Goal: Check status: Check status

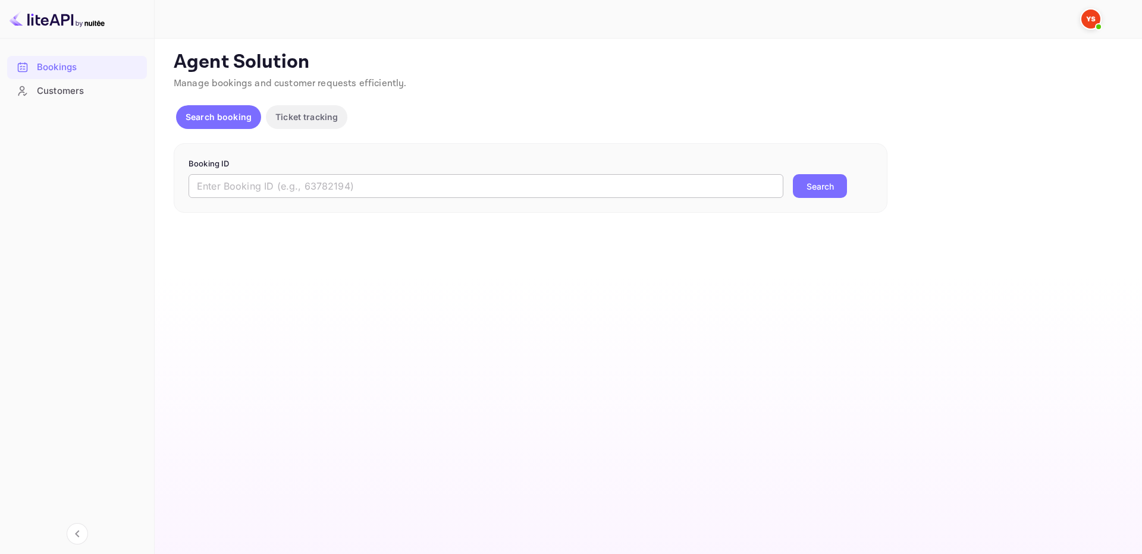
click at [751, 196] on div "Booking ID ​ Search" at bounding box center [531, 178] width 714 height 70
click at [754, 193] on input "text" at bounding box center [486, 186] width 595 height 24
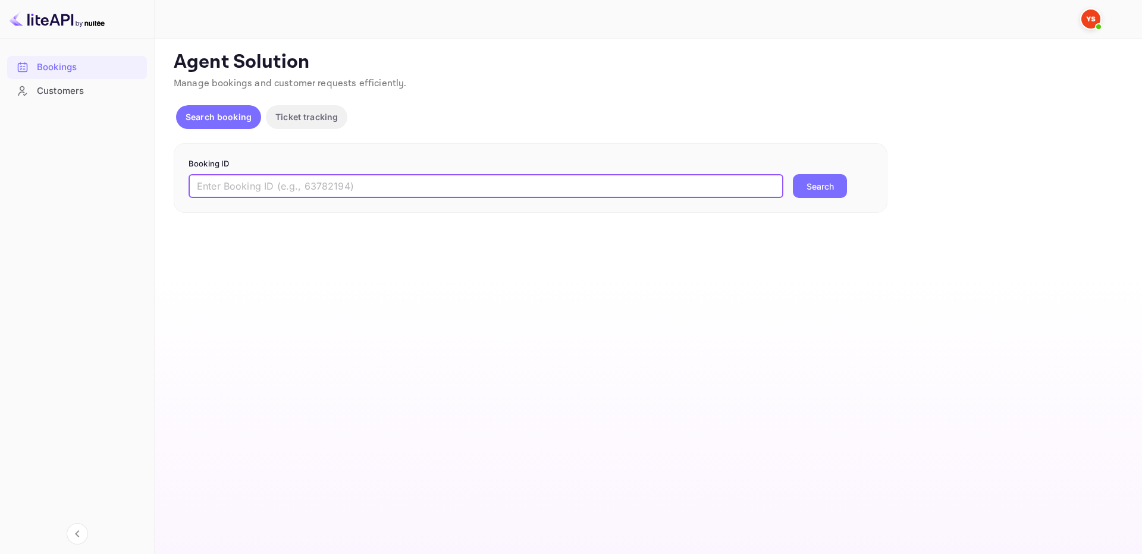
paste input "9892463"
type input "9892463"
click at [826, 188] on button "Search" at bounding box center [820, 186] width 54 height 24
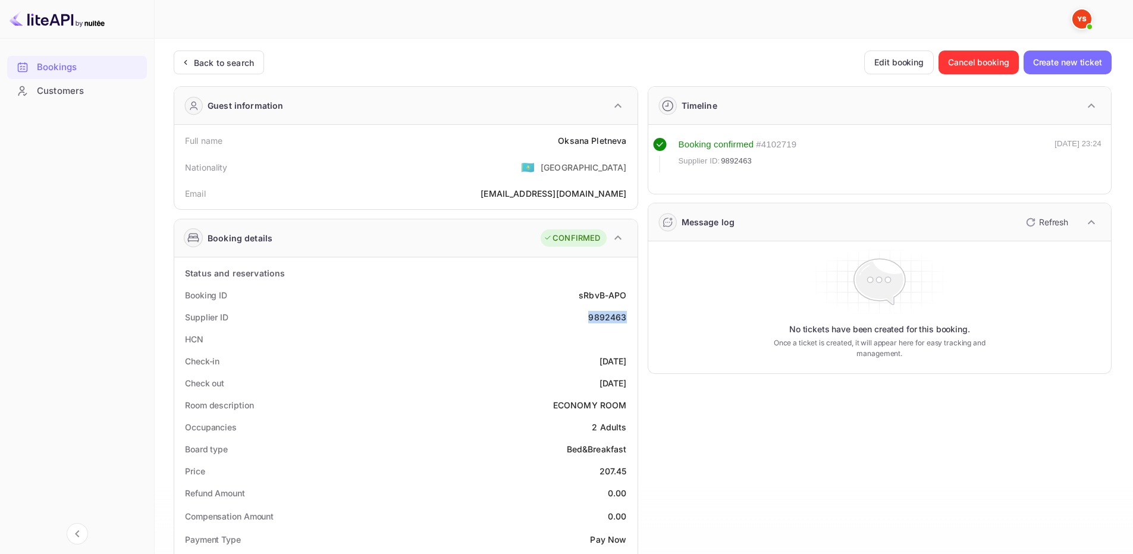
drag, startPoint x: 582, startPoint y: 325, endPoint x: 627, endPoint y: 317, distance: 45.9
click at [627, 317] on div "Supplier ID 9892463" at bounding box center [406, 317] width 454 height 22
copy div "9892463"
drag, startPoint x: 543, startPoint y: 137, endPoint x: 626, endPoint y: 141, distance: 82.7
click at [626, 141] on div "Full name [PERSON_NAME]" at bounding box center [406, 141] width 454 height 22
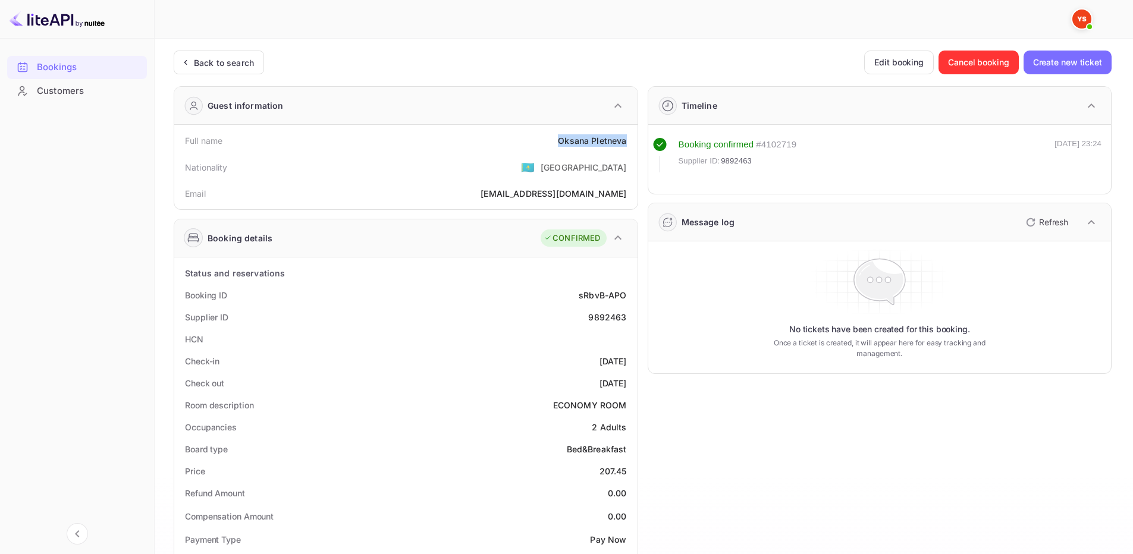
copy div "[PERSON_NAME]"
drag, startPoint x: 594, startPoint y: 474, endPoint x: 629, endPoint y: 472, distance: 35.1
click at [629, 472] on div "Price 207.45" at bounding box center [406, 471] width 454 height 22
copy div "207.45"
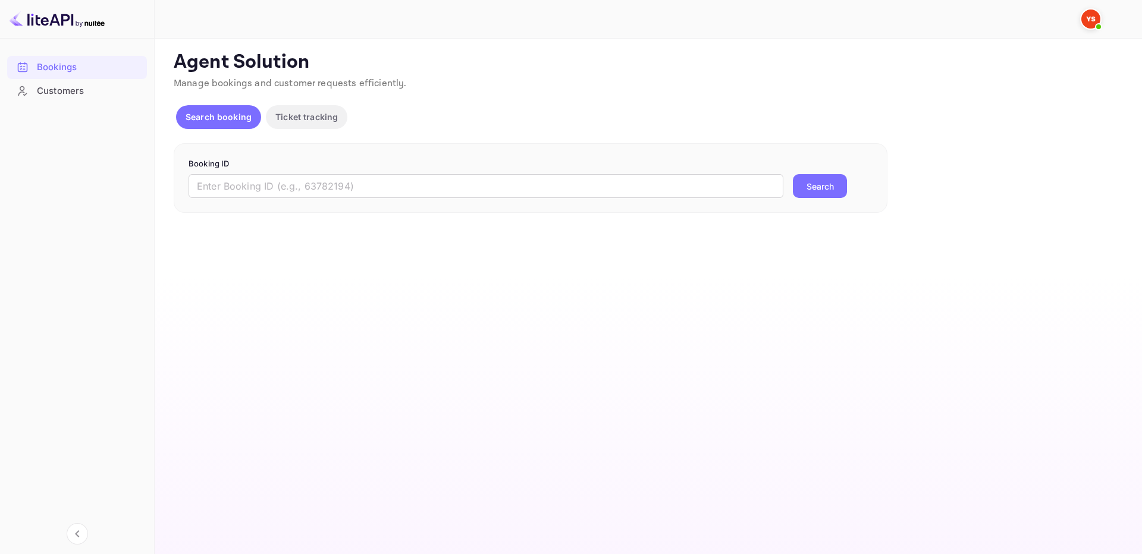
click at [704, 179] on input "text" at bounding box center [486, 186] width 595 height 24
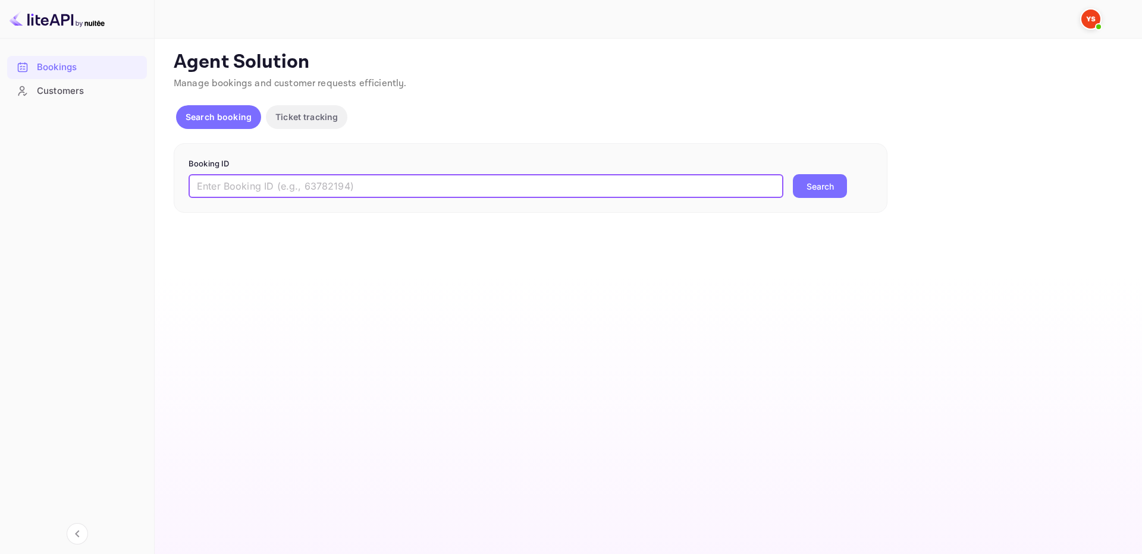
paste input "9746581"
type input "9746581"
click at [795, 180] on div "9746581 ​ Search" at bounding box center [531, 186] width 684 height 24
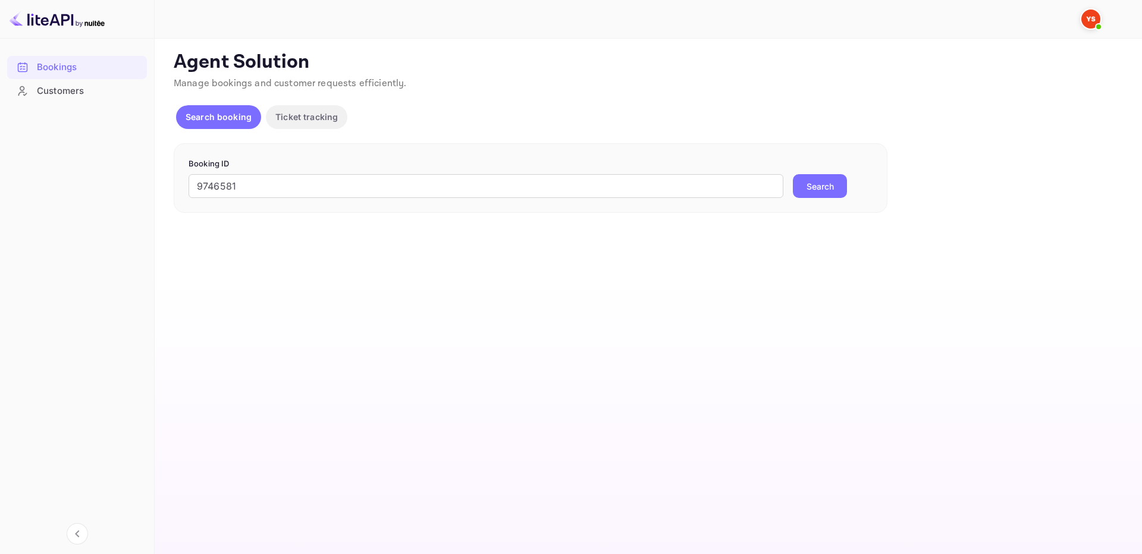
click at [821, 183] on button "Search" at bounding box center [820, 186] width 54 height 24
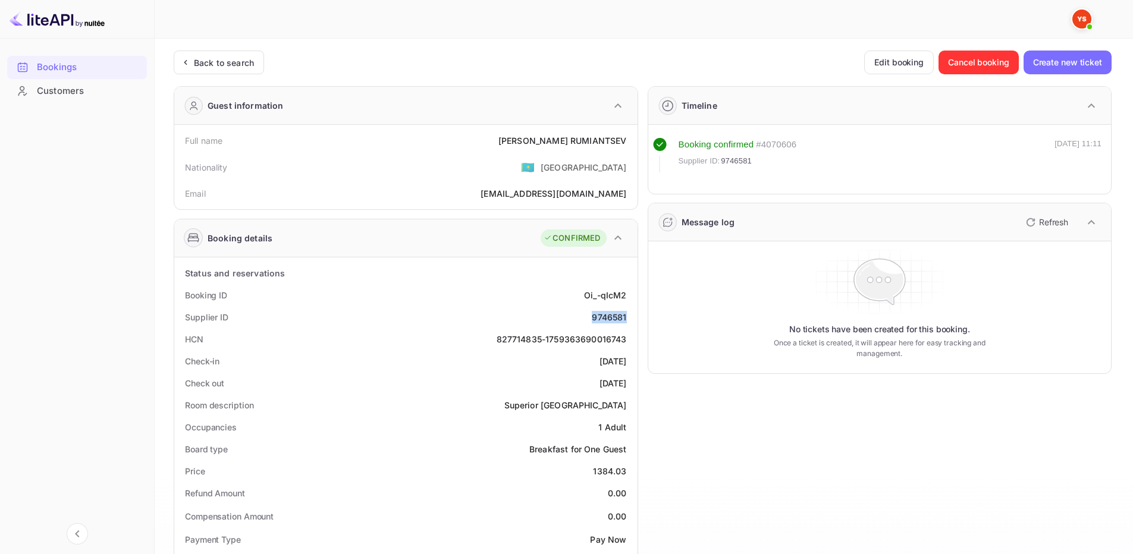
drag, startPoint x: 588, startPoint y: 322, endPoint x: 628, endPoint y: 315, distance: 40.5
click at [628, 315] on div "Supplier ID 9746581" at bounding box center [406, 317] width 454 height 22
copy div "9746581"
drag, startPoint x: 554, startPoint y: 143, endPoint x: 626, endPoint y: 142, distance: 72.0
click at [626, 142] on div "Full name SERGEI RUMIANTSEV" at bounding box center [406, 141] width 454 height 22
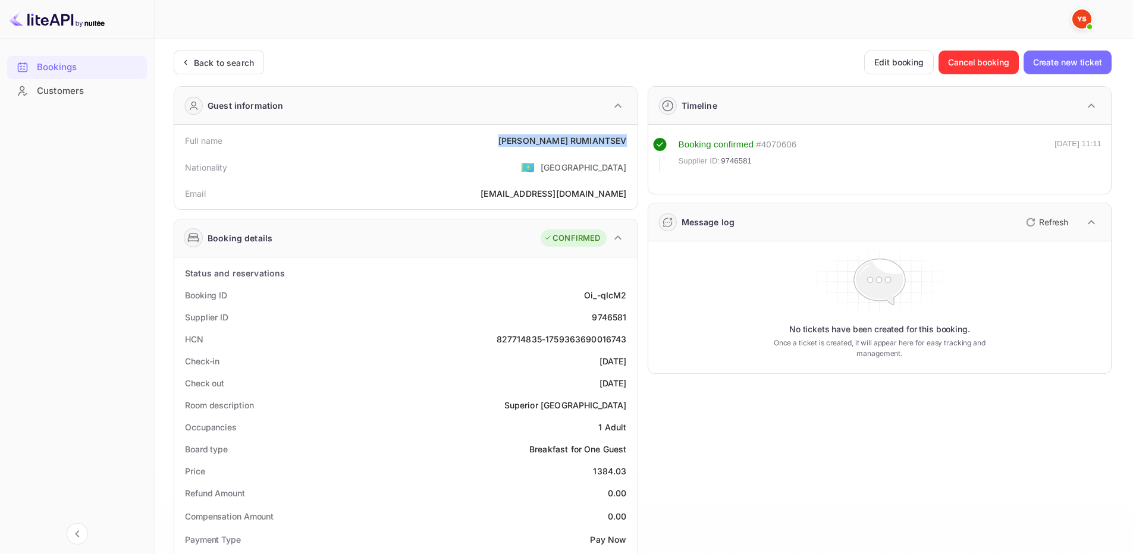
copy div "SERGEI RUMIANTSEV"
drag, startPoint x: 600, startPoint y: 472, endPoint x: 629, endPoint y: 469, distance: 29.8
click at [629, 469] on div "Price 1384.03" at bounding box center [406, 471] width 454 height 22
copy div "1384.03"
